Goal: Task Accomplishment & Management: Complete application form

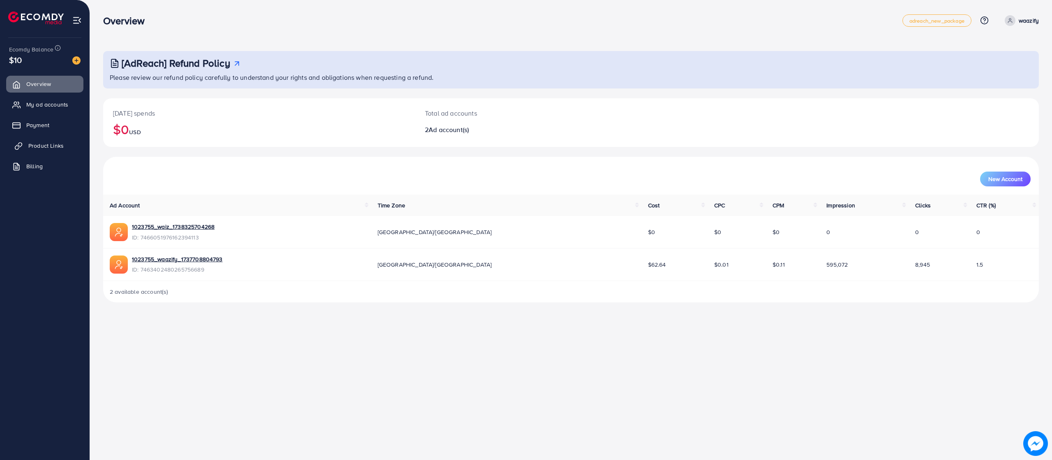
click at [48, 149] on span "Product Links" at bounding box center [45, 145] width 35 height 8
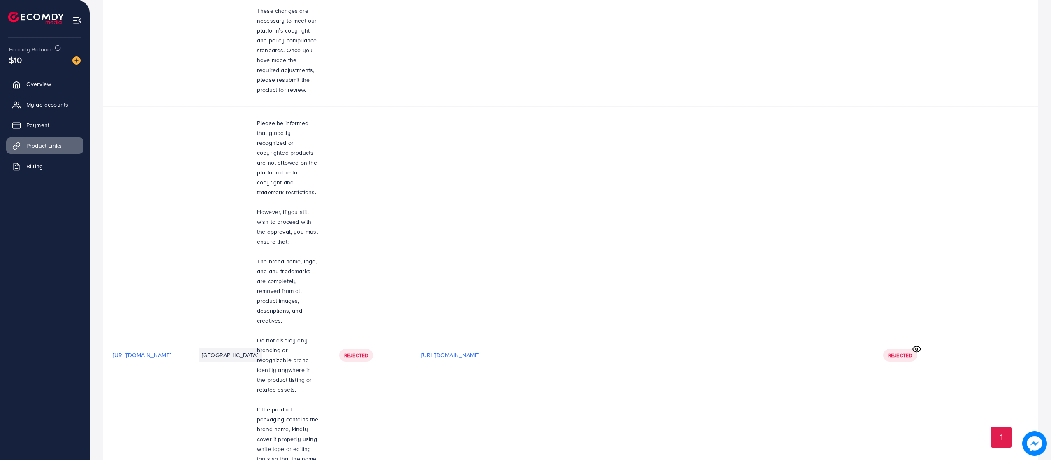
scroll to position [1415, 0]
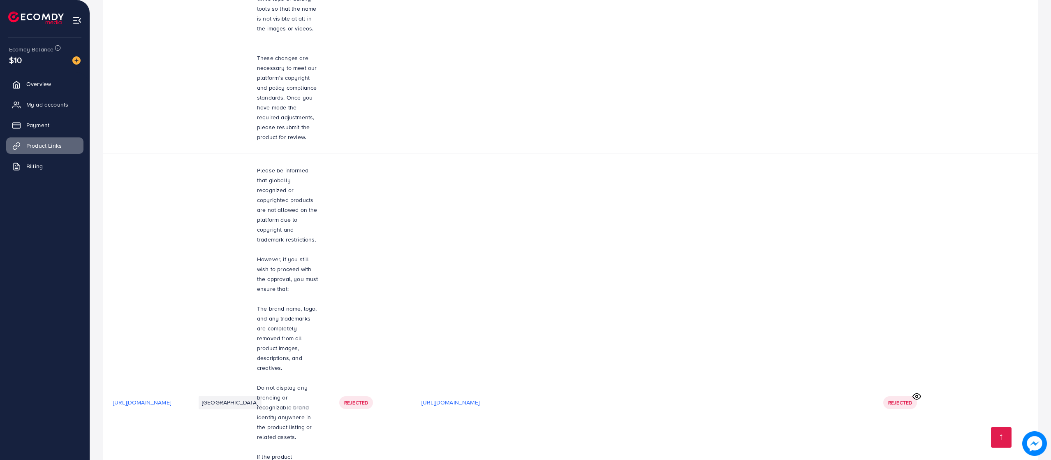
drag, startPoint x: 308, startPoint y: 188, endPoint x: 312, endPoint y: 187, distance: 4.4
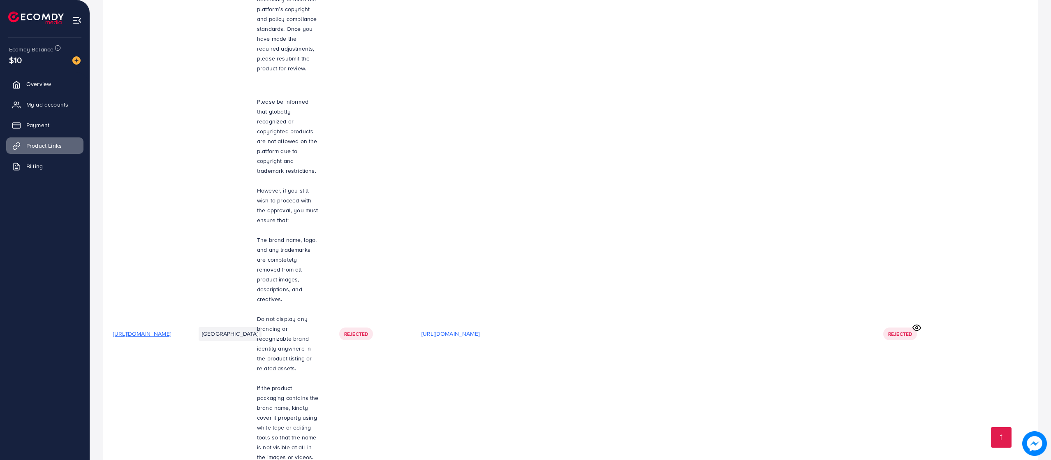
drag, startPoint x: 312, startPoint y: 186, endPoint x: 407, endPoint y: 406, distance: 239.6
copy div "Please be informed that globally recognized or copyrighted products are not all…"
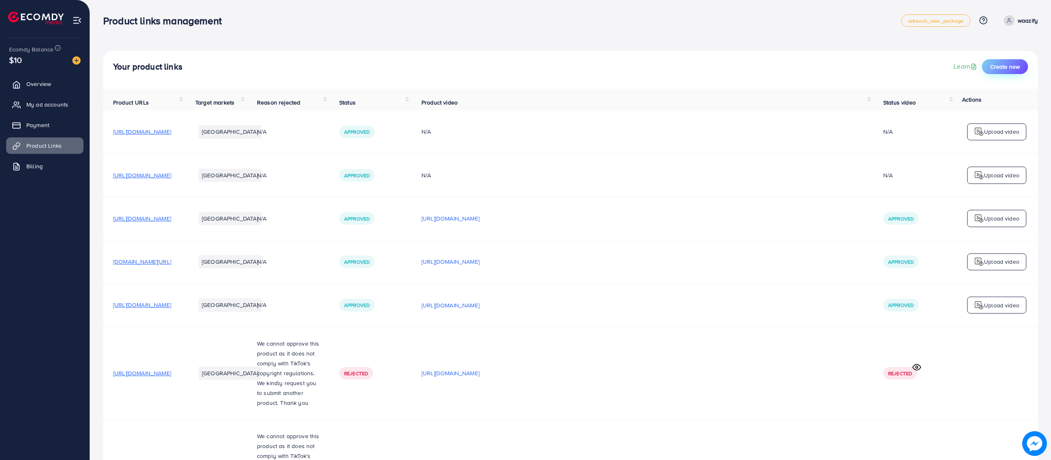
click at [1009, 70] on span "Create new" at bounding box center [1005, 66] width 30 height 8
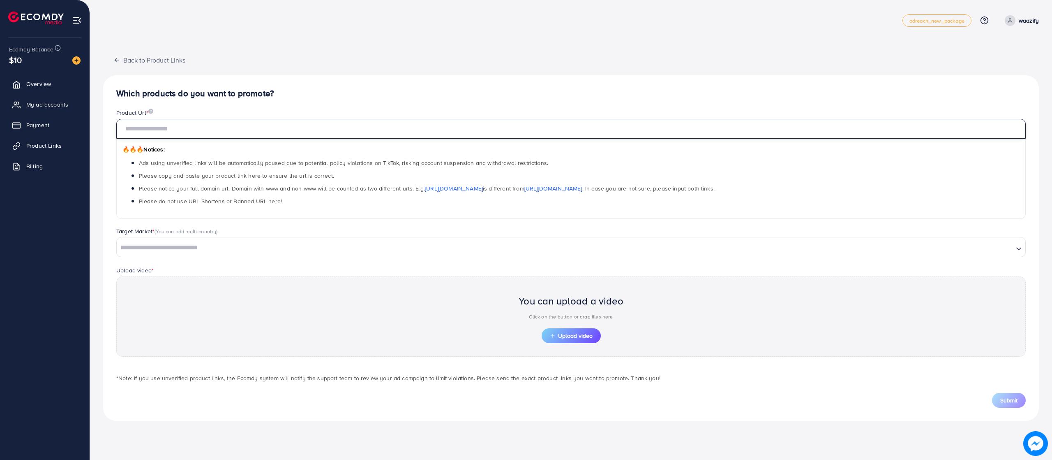
click at [433, 136] on input "text" at bounding box center [571, 129] width 910 height 20
paste input "**********"
type input "**********"
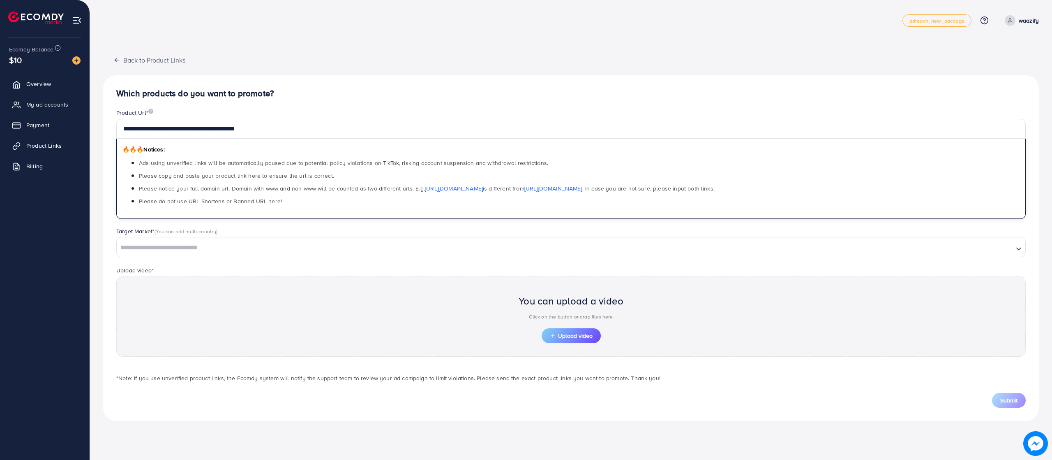
click at [444, 242] on input "Search for option" at bounding box center [565, 247] width 895 height 13
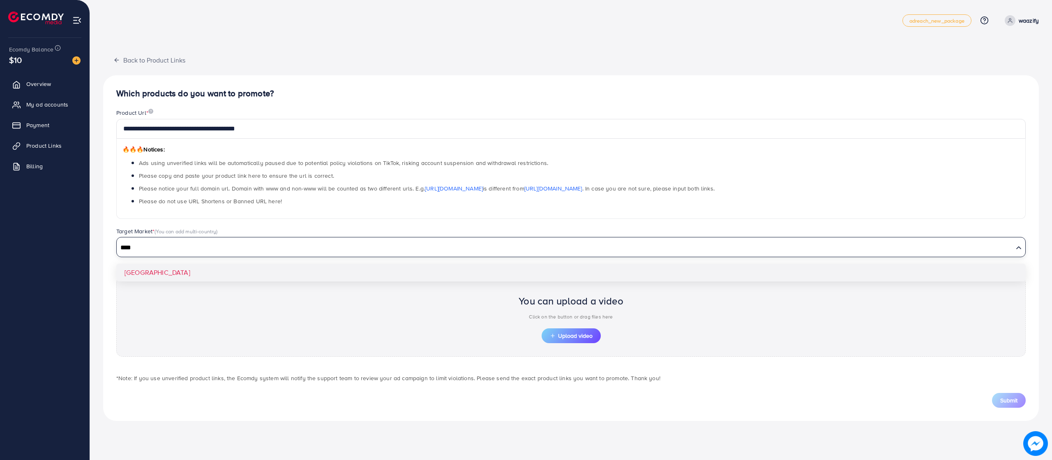
type input "****"
click at [305, 268] on div "**********" at bounding box center [571, 247] width 936 height 345
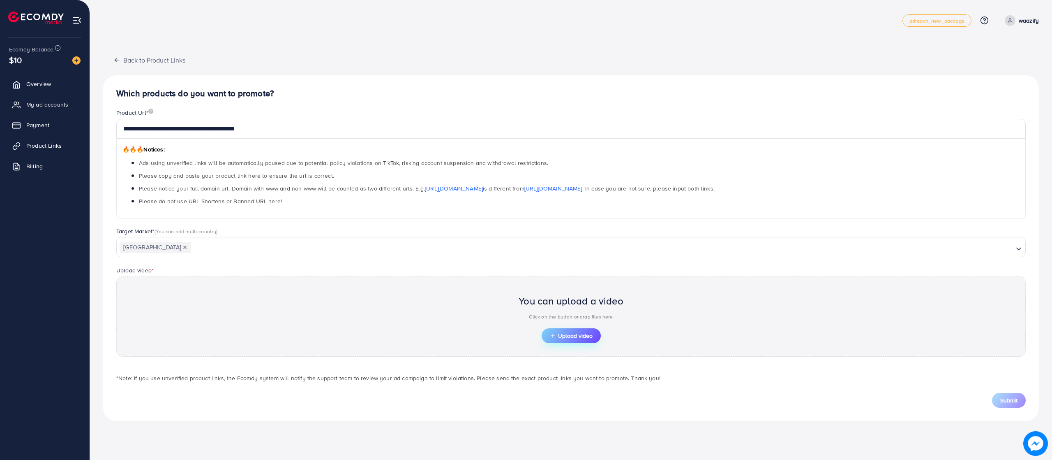
click at [585, 342] on button "Upload video" at bounding box center [571, 335] width 59 height 15
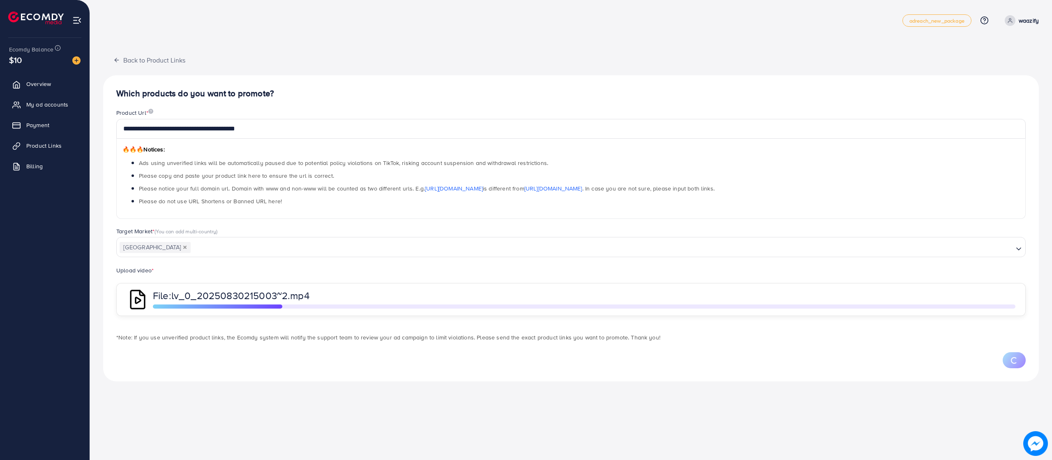
click at [284, 292] on span "lv_0_20250830215003~2.mp4" at bounding box center [240, 295] width 138 height 14
drag, startPoint x: 287, startPoint y: 294, endPoint x: 297, endPoint y: 294, distance: 10.3
click at [298, 294] on span "lv_0_20250830215003~2.mp4" at bounding box center [240, 295] width 138 height 14
click at [294, 301] on span "lv_0_20250830215003~2.mp4" at bounding box center [240, 295] width 138 height 14
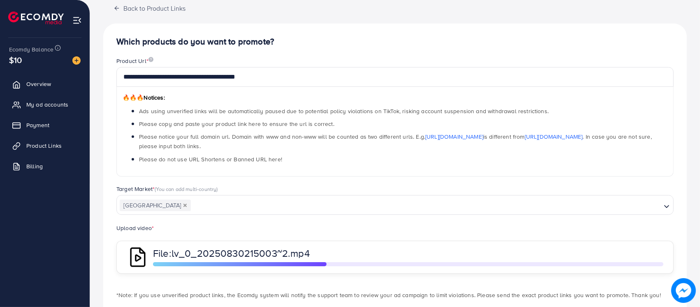
scroll to position [96, 0]
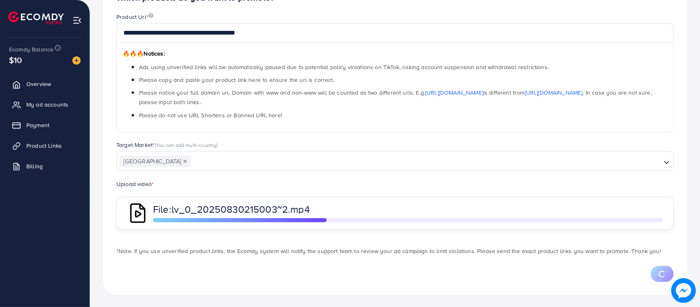
click at [378, 110] on li "Please do not use URL Shortens or Banned URL here!" at bounding box center [403, 114] width 528 height 9
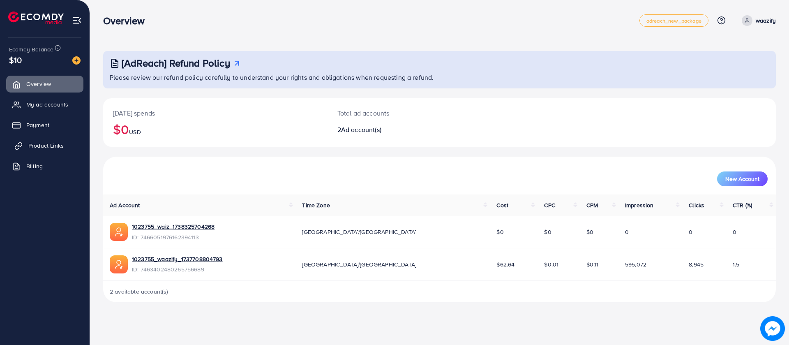
click at [46, 147] on span "Product Links" at bounding box center [45, 145] width 35 height 8
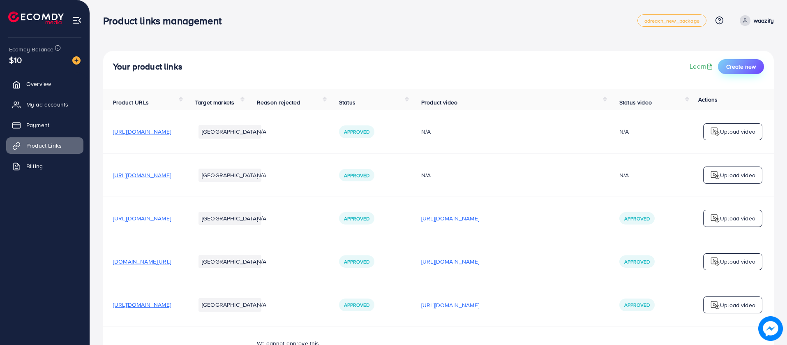
click at [731, 62] on button "Create new" at bounding box center [741, 66] width 46 height 15
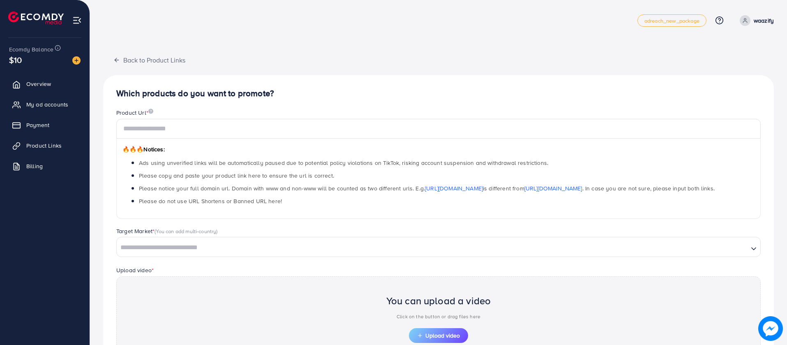
click at [238, 139] on div "🔥🔥🔥 Notices: Ads using unverified links will be automatically paused due to pot…" at bounding box center [438, 179] width 645 height 80
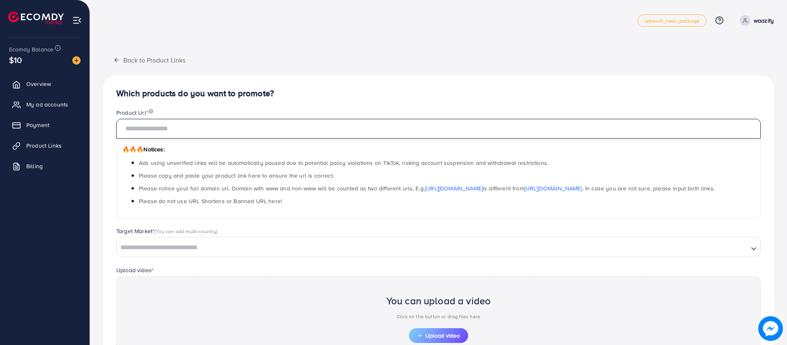
click at [241, 132] on input "text" at bounding box center [438, 129] width 645 height 20
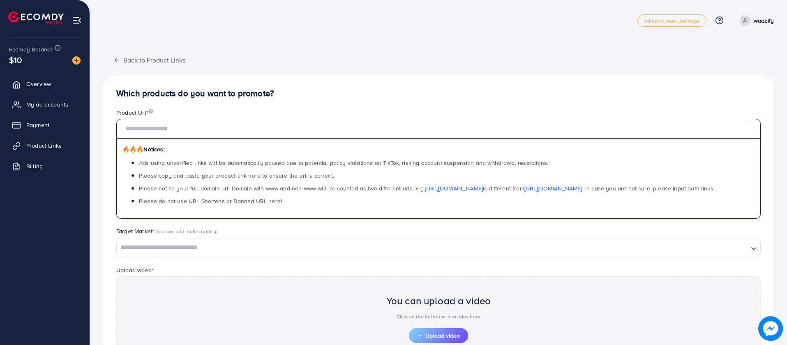
paste input "**********"
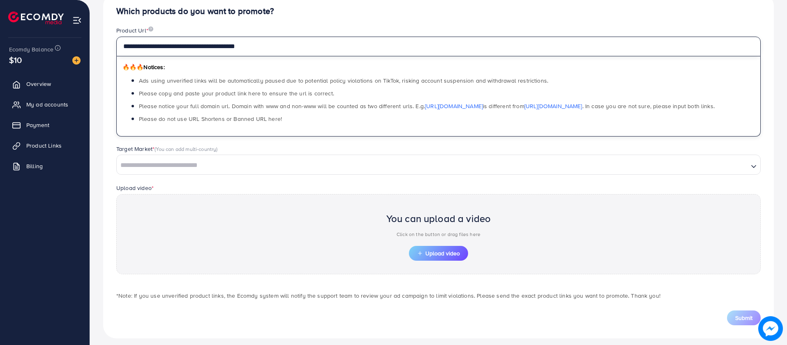
scroll to position [89, 0]
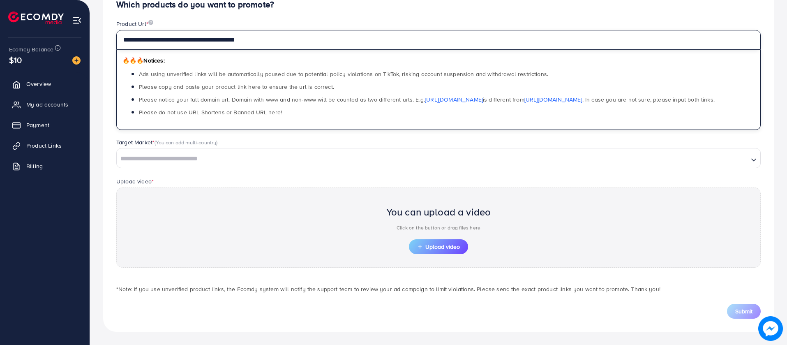
type input "**********"
click at [308, 155] on input "Search for option" at bounding box center [433, 159] width 630 height 13
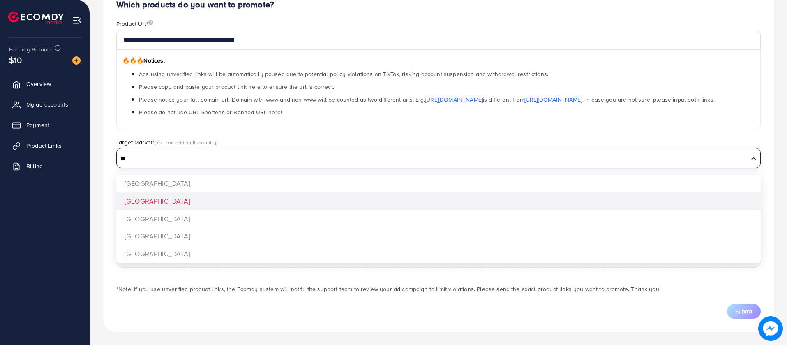
type input "**"
click at [244, 207] on div "**********" at bounding box center [438, 158] width 671 height 345
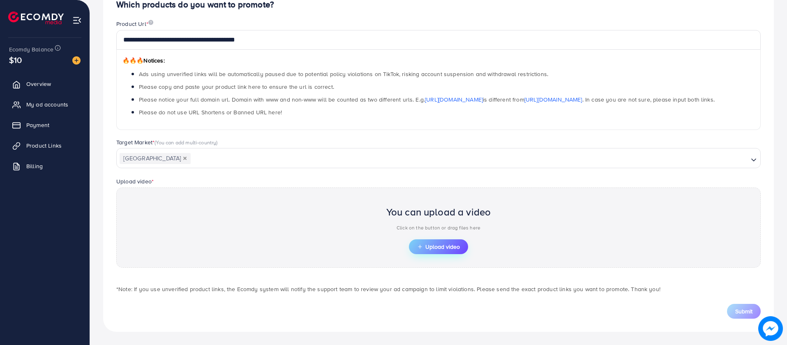
click at [446, 245] on span "Upload video" at bounding box center [438, 247] width 43 height 6
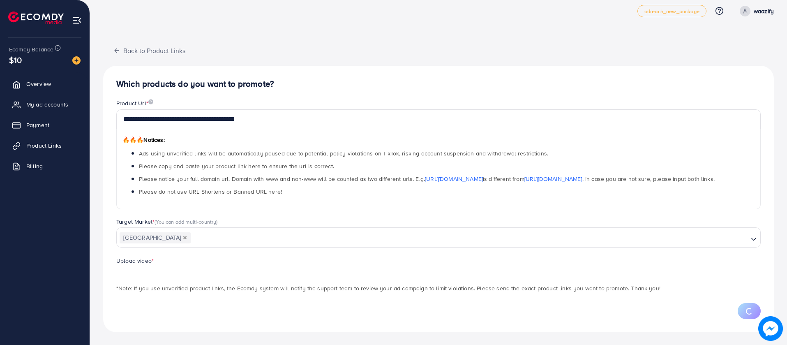
scroll to position [10, 0]
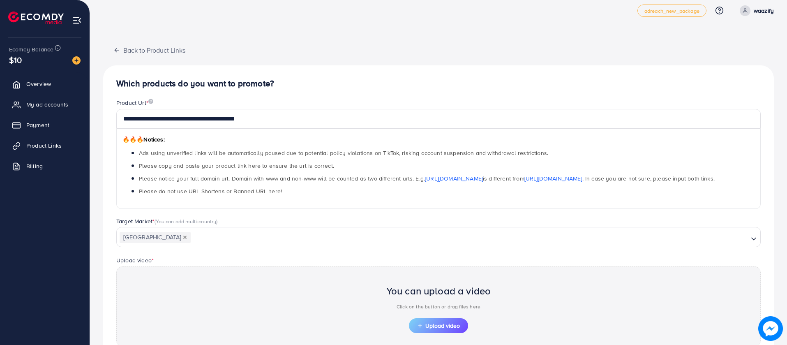
click at [418, 317] on div "You can upload a video Click on the button or drag files here" at bounding box center [438, 299] width 105 height 38
click at [427, 327] on span "Upload video" at bounding box center [438, 326] width 43 height 6
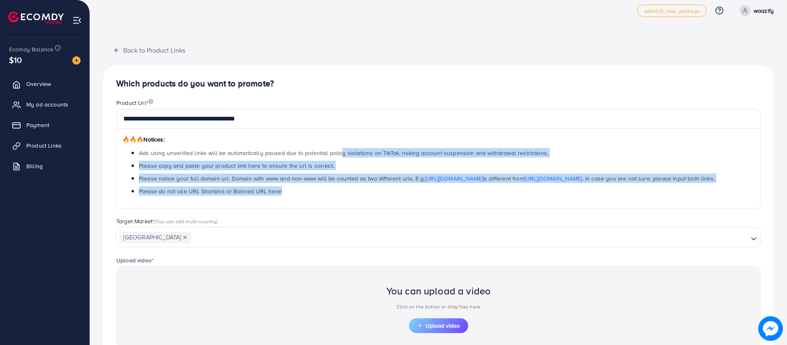
drag, startPoint x: 339, startPoint y: 146, endPoint x: 376, endPoint y: 204, distance: 68.8
click at [376, 204] on div "🔥🔥🔥 Notices: Ads using unverified links will be automatically paused due to pot…" at bounding box center [438, 169] width 645 height 80
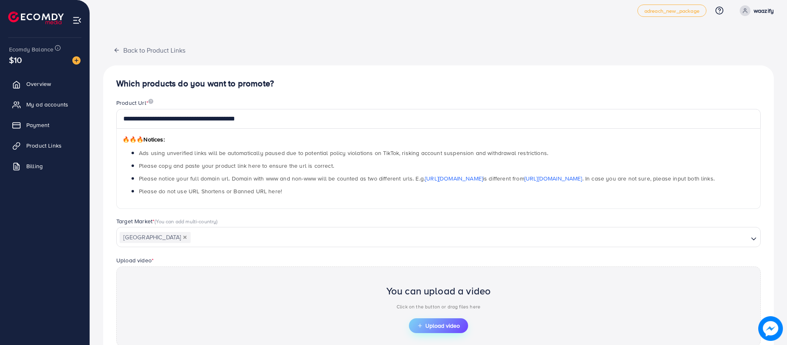
click at [437, 324] on span "Upload video" at bounding box center [438, 326] width 43 height 6
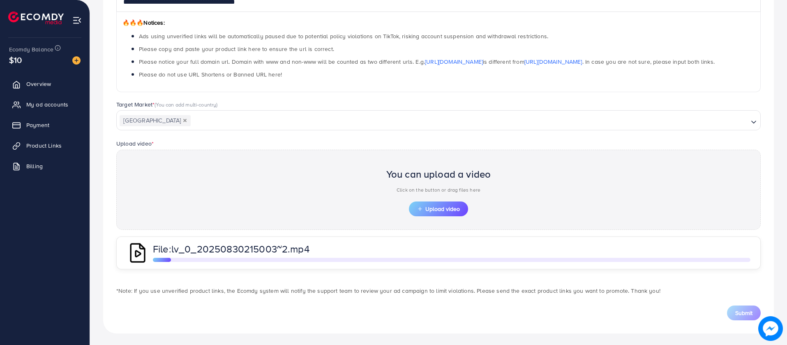
scroll to position [128, 0]
click at [439, 204] on span "Upload video" at bounding box center [438, 207] width 43 height 6
click at [435, 210] on span "Upload video" at bounding box center [438, 207] width 43 height 6
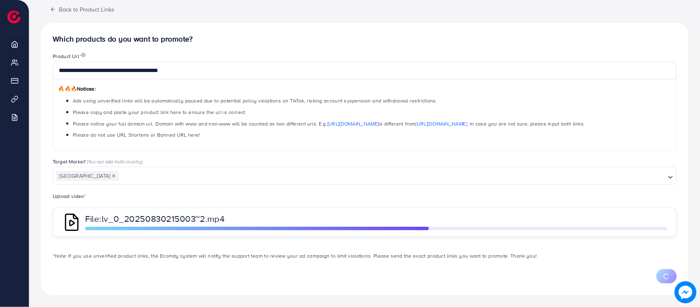
scroll to position [0, 0]
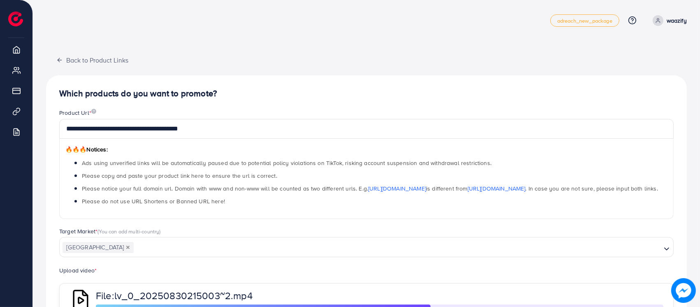
click at [187, 48] on div "**********" at bounding box center [366, 197] width 667 height 394
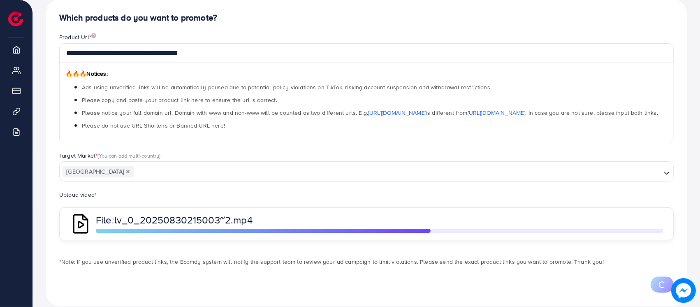
scroll to position [86, 0]
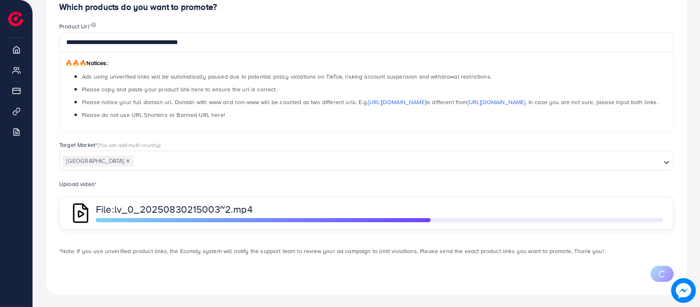
click at [428, 217] on div "File: lv_0_20250830215003~2.mp4" at bounding box center [379, 213] width 567 height 18
click at [431, 219] on div at bounding box center [379, 220] width 567 height 4
click at [431, 218] on div at bounding box center [379, 220] width 567 height 4
click at [430, 215] on div "File: lv_0_20250830215003~2.mp4" at bounding box center [379, 213] width 567 height 18
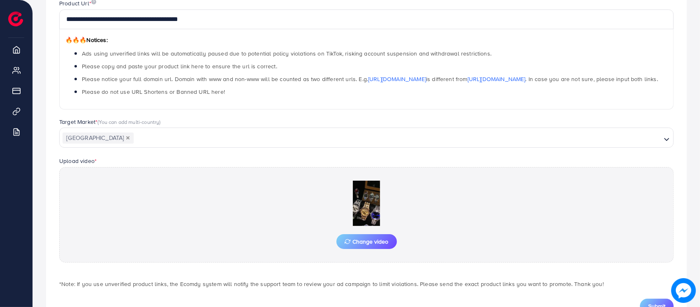
scroll to position [141, 0]
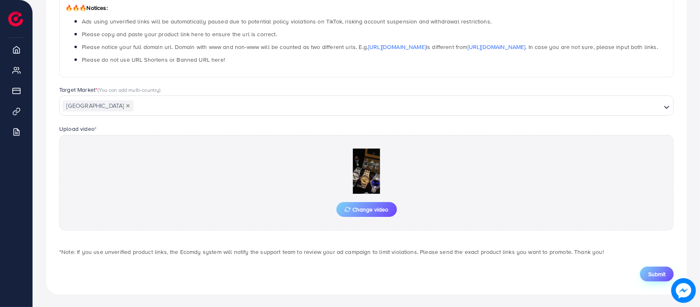
click at [644, 270] on button "Submit" at bounding box center [657, 273] width 34 height 15
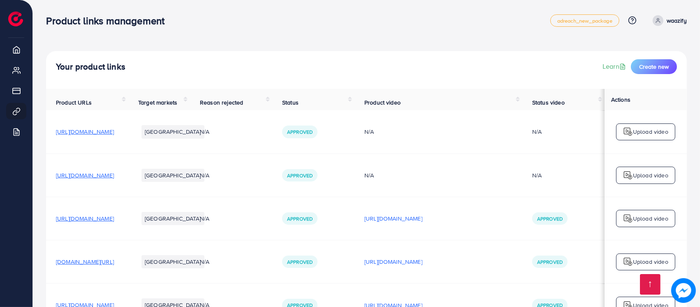
scroll to position [1679, 0]
